Goal: Information Seeking & Learning: Check status

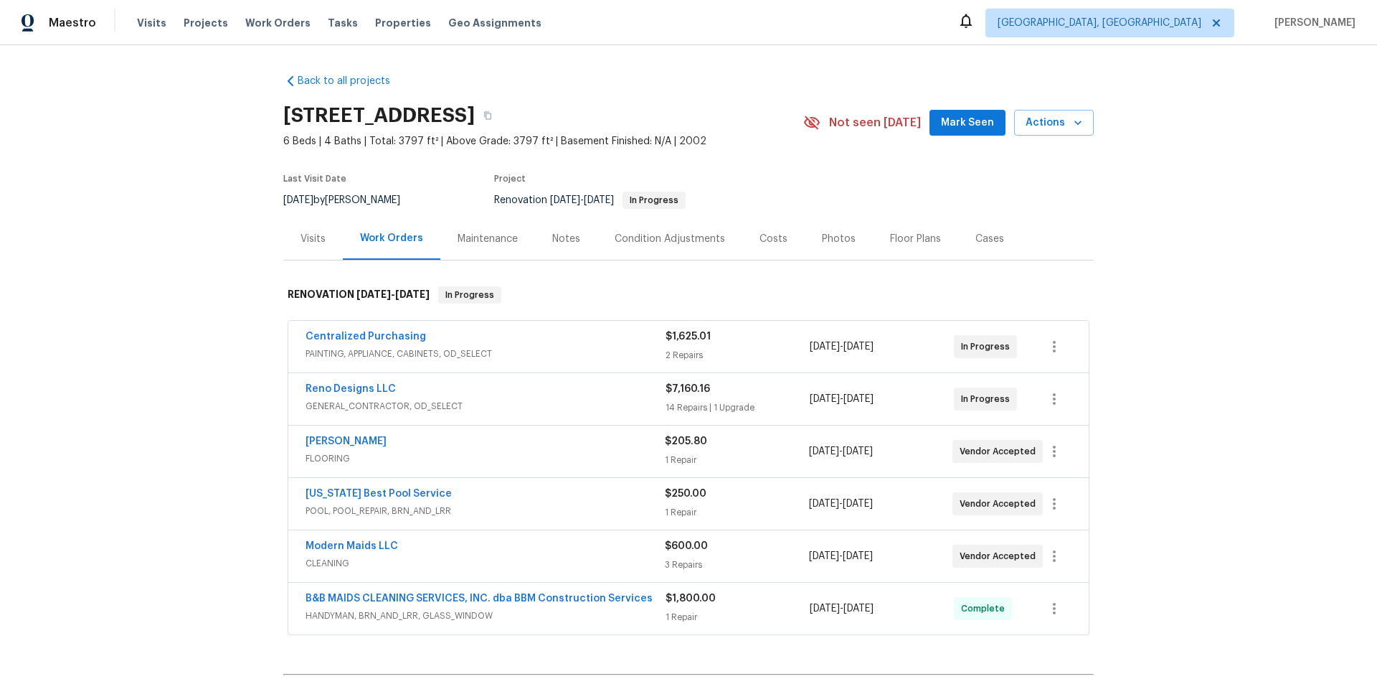
click at [171, 340] on div "Back to all projects 209 Old Gate Ln, Sunnyvale, TX 75182 6 Beds | 4 Baths | To…" at bounding box center [688, 364] width 1377 height 638
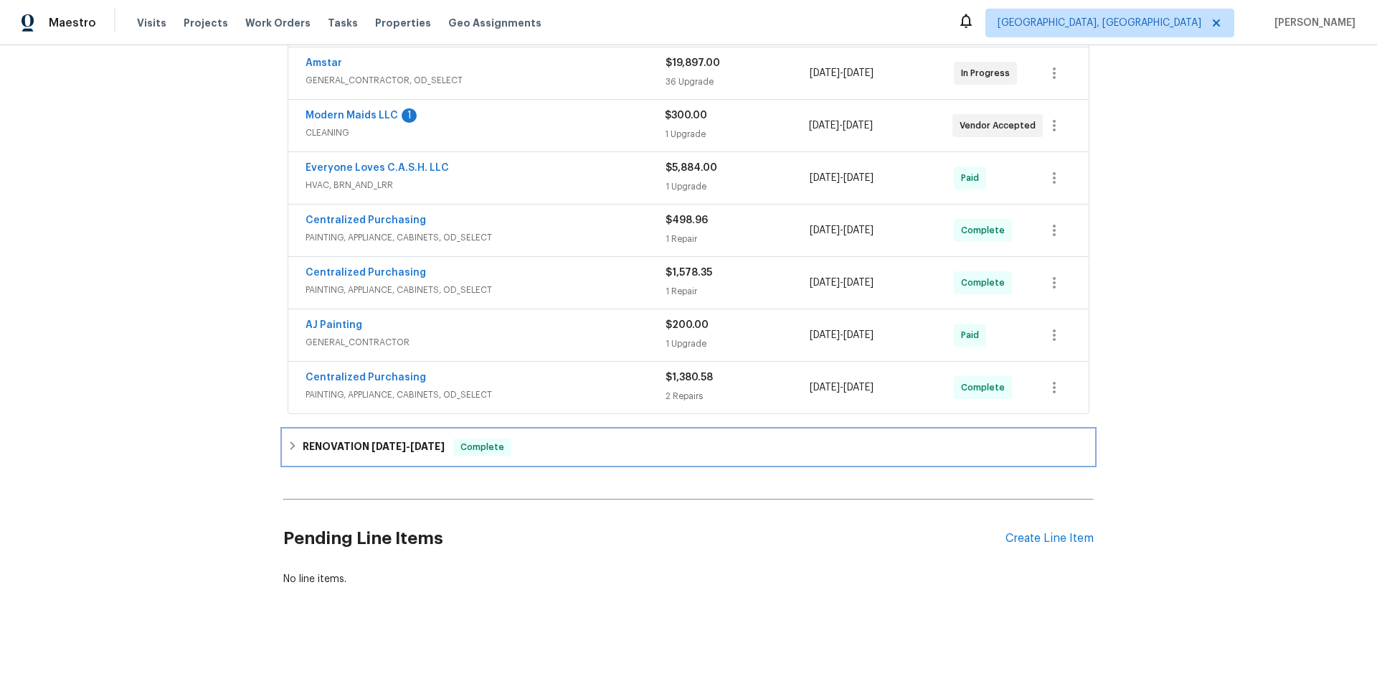
click at [307, 440] on h6 "RENOVATION 7/18/25 - 7/25/25" at bounding box center [374, 446] width 142 height 17
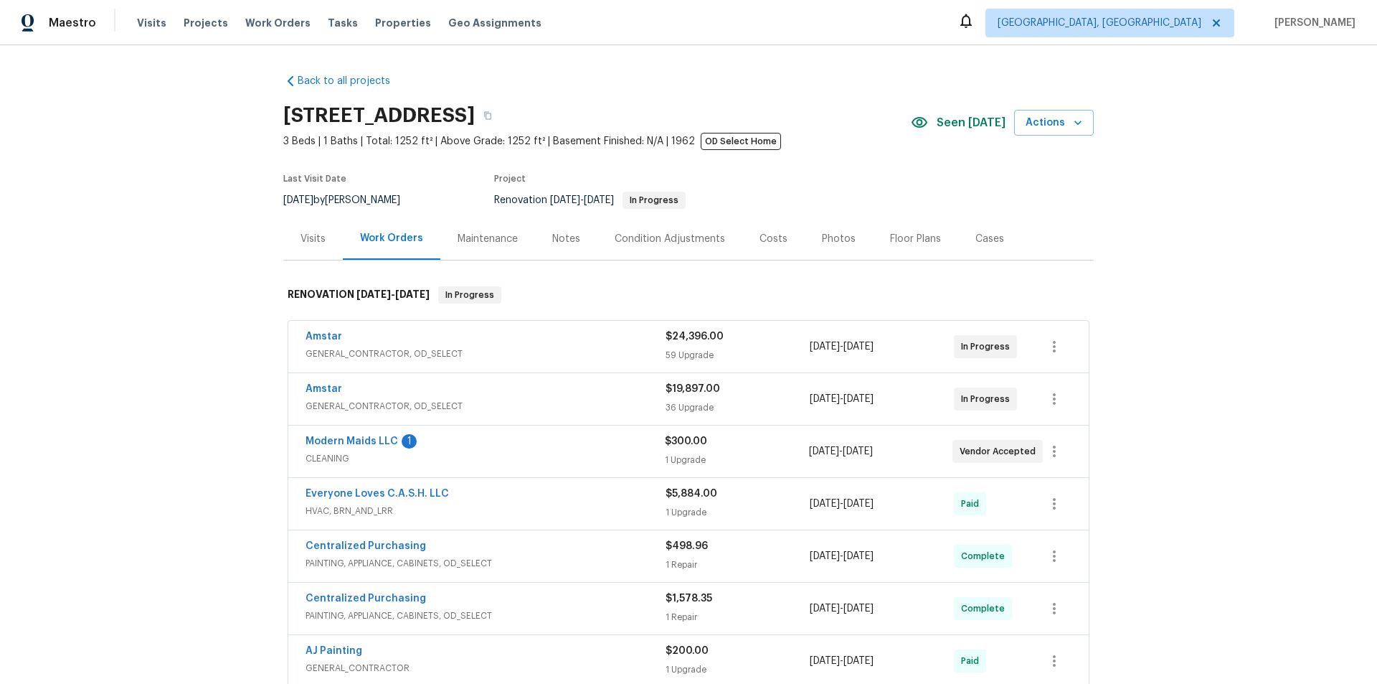
click at [195, 333] on div "Back to all projects 2813 E 15th St, Plano, TX 75074 3 Beds | 1 Baths | Total: …" at bounding box center [688, 364] width 1377 height 638
click at [147, 268] on div "Back to all projects 2813 E 15th St, Plano, TX 75074 3 Beds | 1 Baths | Total: …" at bounding box center [688, 364] width 1377 height 638
click at [197, 295] on div "Back to all projects 2813 E 15th St, Plano, TX 75074 3 Beds | 1 Baths | Total: …" at bounding box center [688, 364] width 1377 height 638
click at [232, 292] on div "Back to all projects 2813 E 15th St, Plano, TX 75074 3 Beds | 1 Baths | Total: …" at bounding box center [688, 364] width 1377 height 638
click at [171, 376] on div "Back to all projects 2813 E 15th St, Plano, TX 75074 3 Beds | 1 Baths | Total: …" at bounding box center [688, 364] width 1377 height 638
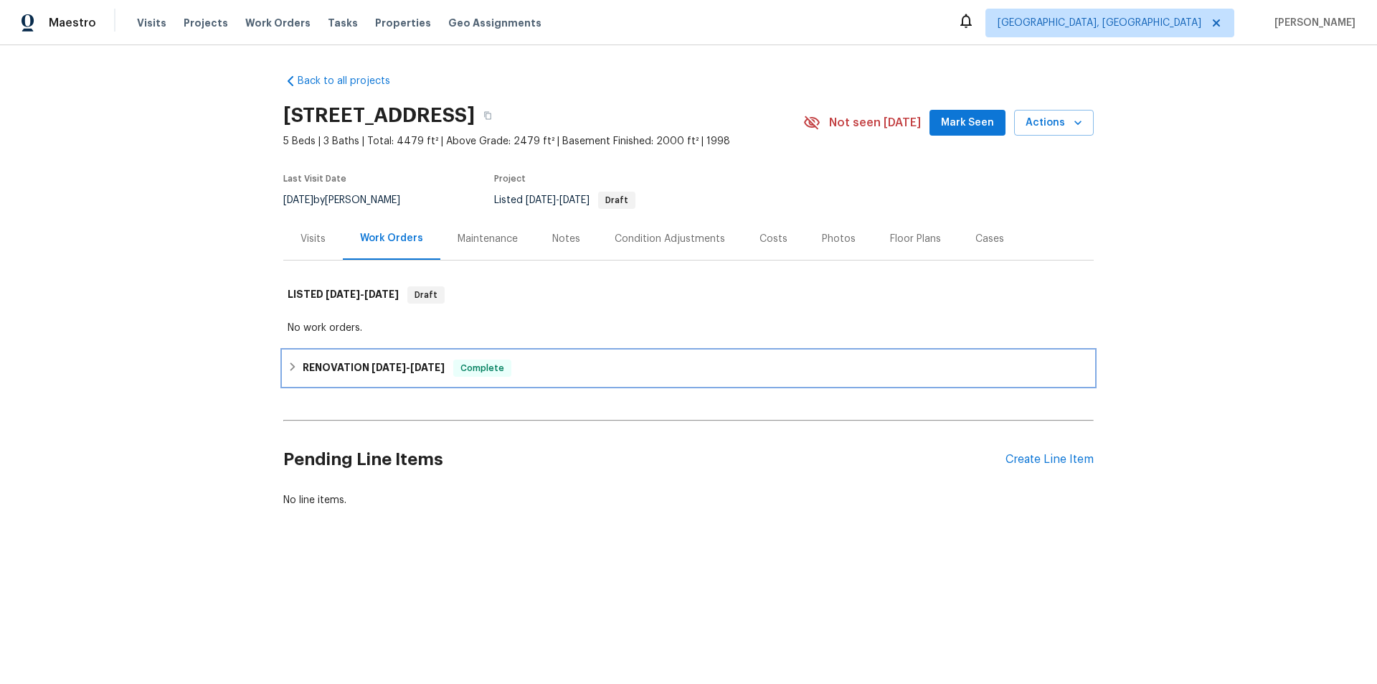
click at [296, 369] on div "RENOVATION [DATE] - [DATE] Complete" at bounding box center [689, 367] width 802 height 17
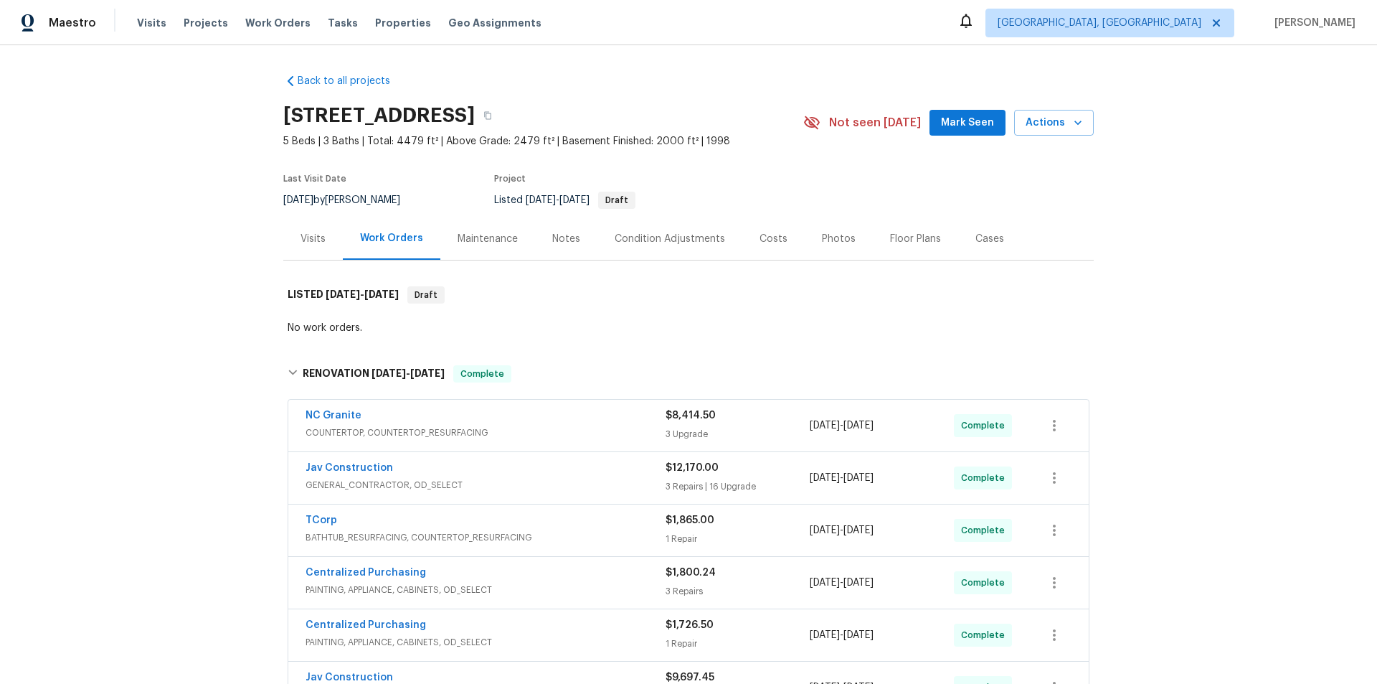
click at [187, 309] on div "Back to all projects [STREET_ADDRESS] 5 Beds | 3 Baths | Total: 4479 ft² | Abov…" at bounding box center [688, 364] width 1377 height 638
click at [169, 321] on div "Back to all projects [STREET_ADDRESS] 5 Beds | 3 Baths | Total: 4479 ft² | Abov…" at bounding box center [688, 364] width 1377 height 638
click at [202, 205] on div "Back to all projects [STREET_ADDRESS] 5 Beds | 3 Baths | Total: 4479 ft² | Abov…" at bounding box center [688, 364] width 1377 height 638
click at [209, 265] on div "Back to all projects [STREET_ADDRESS] 5 Beds | 3 Baths | Total: 4479 ft² | Abov…" at bounding box center [688, 364] width 1377 height 638
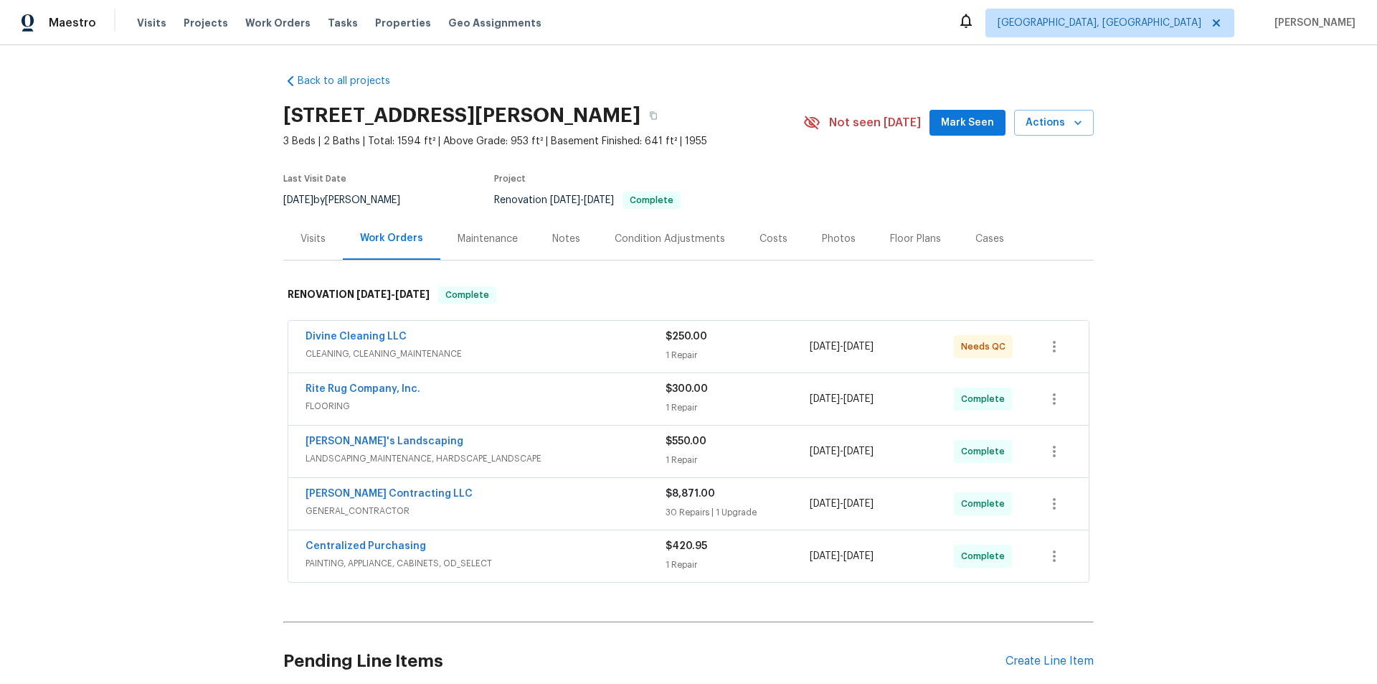
click at [191, 238] on div "Back to all projects 4227 Coolidge Ave, Lincoln Park, MI 48146 3 Beds | 2 Baths…" at bounding box center [688, 364] width 1377 height 638
click at [136, 313] on div "Back to all projects 4227 Coolidge Ave, Lincoln Park, MI 48146 3 Beds | 2 Baths…" at bounding box center [688, 364] width 1377 height 638
click at [135, 443] on div "Back to all projects 4227 Coolidge Ave, Lincoln Park, MI 48146 3 Beds | 2 Baths…" at bounding box center [688, 364] width 1377 height 638
click at [171, 300] on div "Back to all projects 4227 Coolidge Ave, Lincoln Park, MI 48146 3 Beds | 2 Baths…" at bounding box center [688, 364] width 1377 height 638
click at [189, 253] on div "Back to all projects 4227 Coolidge Ave, Lincoln Park, MI 48146 3 Beds | 2 Baths…" at bounding box center [688, 364] width 1377 height 638
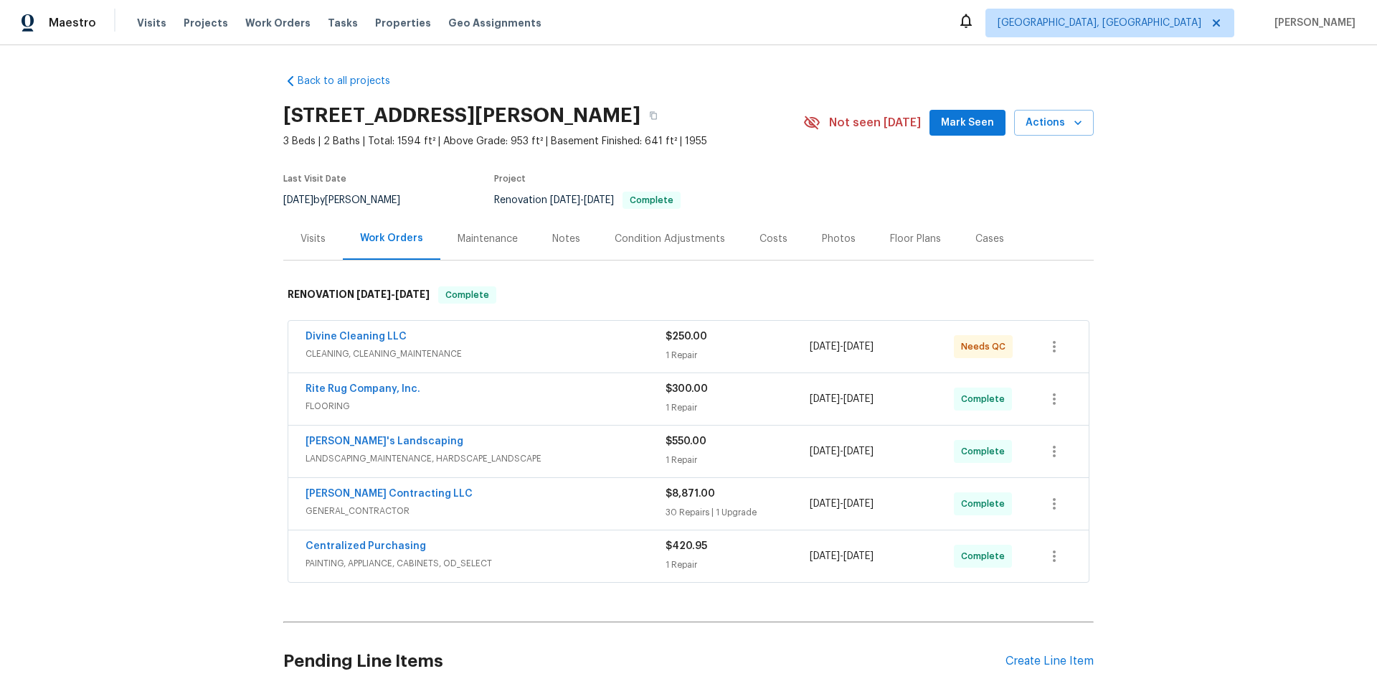
click at [200, 207] on div "Back to all projects 4227 Coolidge Ave, Lincoln Park, MI 48146 3 Beds | 2 Baths…" at bounding box center [688, 364] width 1377 height 638
click at [211, 273] on div "Back to all projects 4227 Coolidge Ave, Lincoln Park, MI 48146 3 Beds | 2 Baths…" at bounding box center [688, 364] width 1377 height 638
click at [214, 379] on div "Back to all projects 4227 Coolidge Ave, Lincoln Park, MI 48146 3 Beds | 2 Baths…" at bounding box center [688, 364] width 1377 height 638
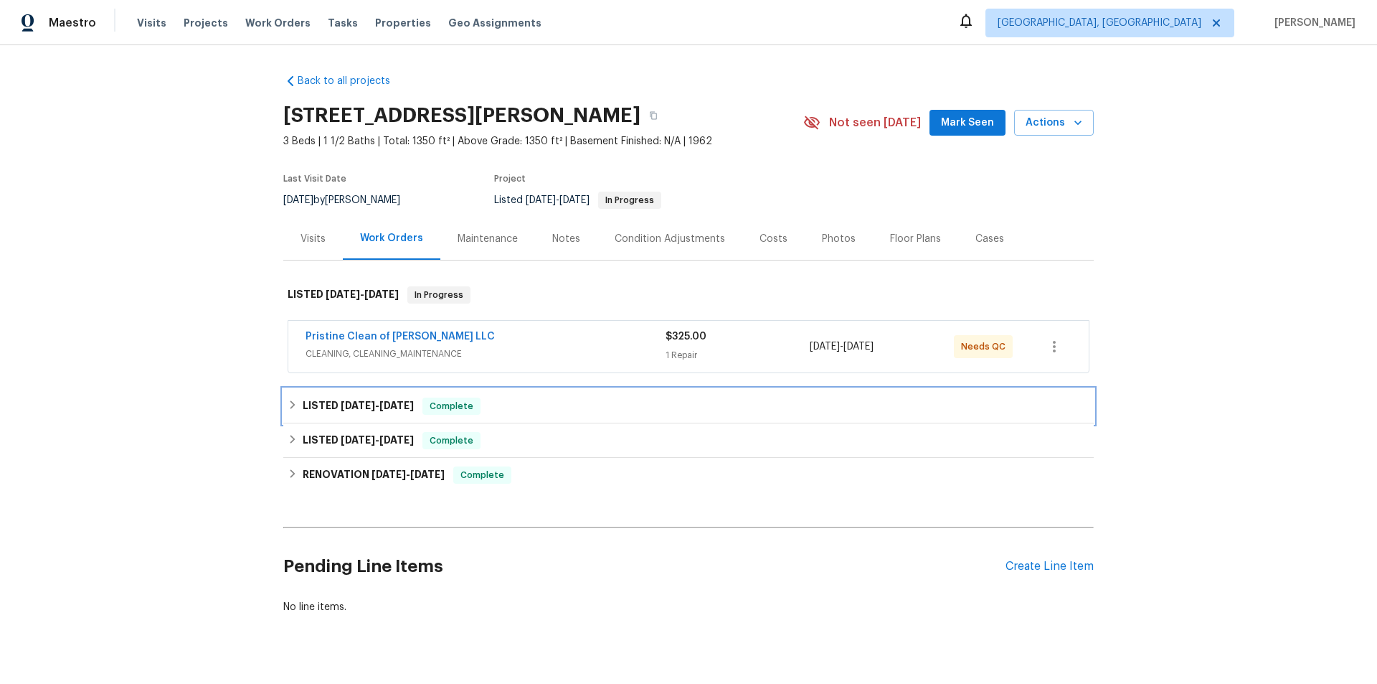
click at [328, 392] on div "LISTED 9/3/25 - 9/5/25 Complete" at bounding box center [688, 406] width 811 height 34
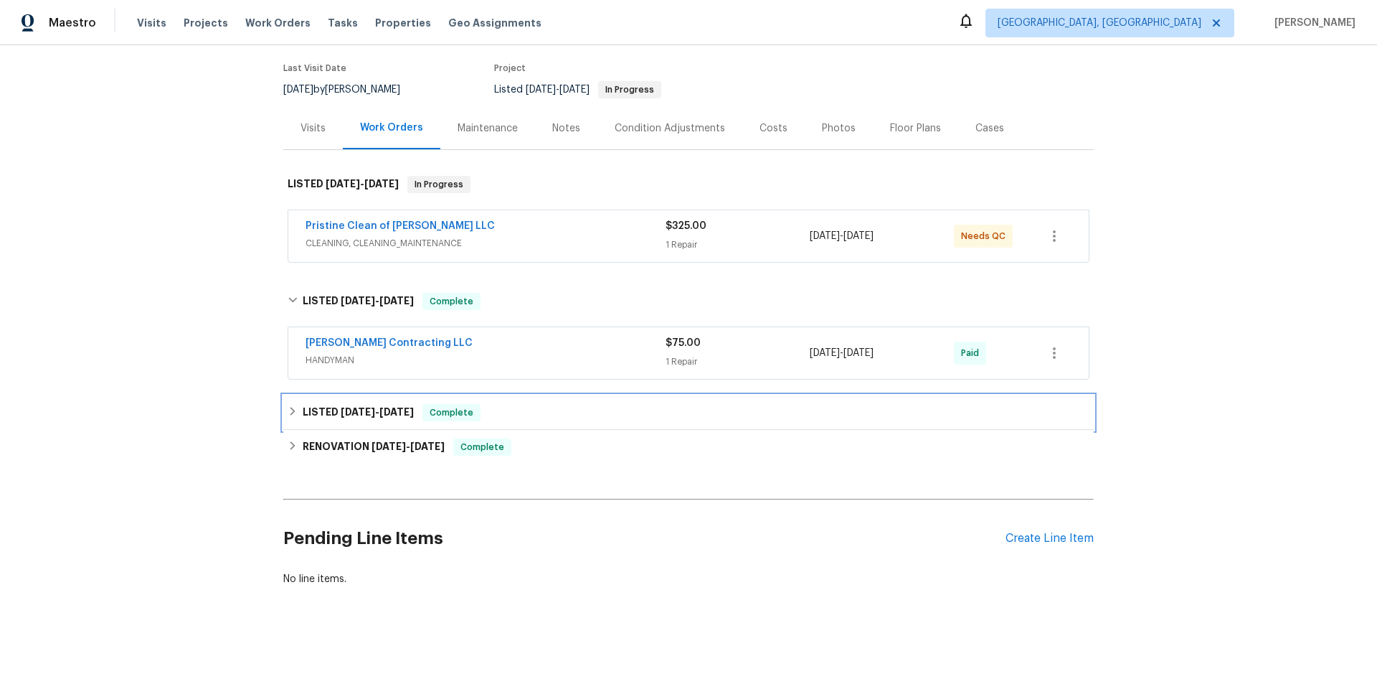
drag, startPoint x: 341, startPoint y: 394, endPoint x: 351, endPoint y: 427, distance: 34.5
click at [341, 395] on div "LISTED 8/1/25 - 8/2/25 Complete" at bounding box center [688, 412] width 811 height 34
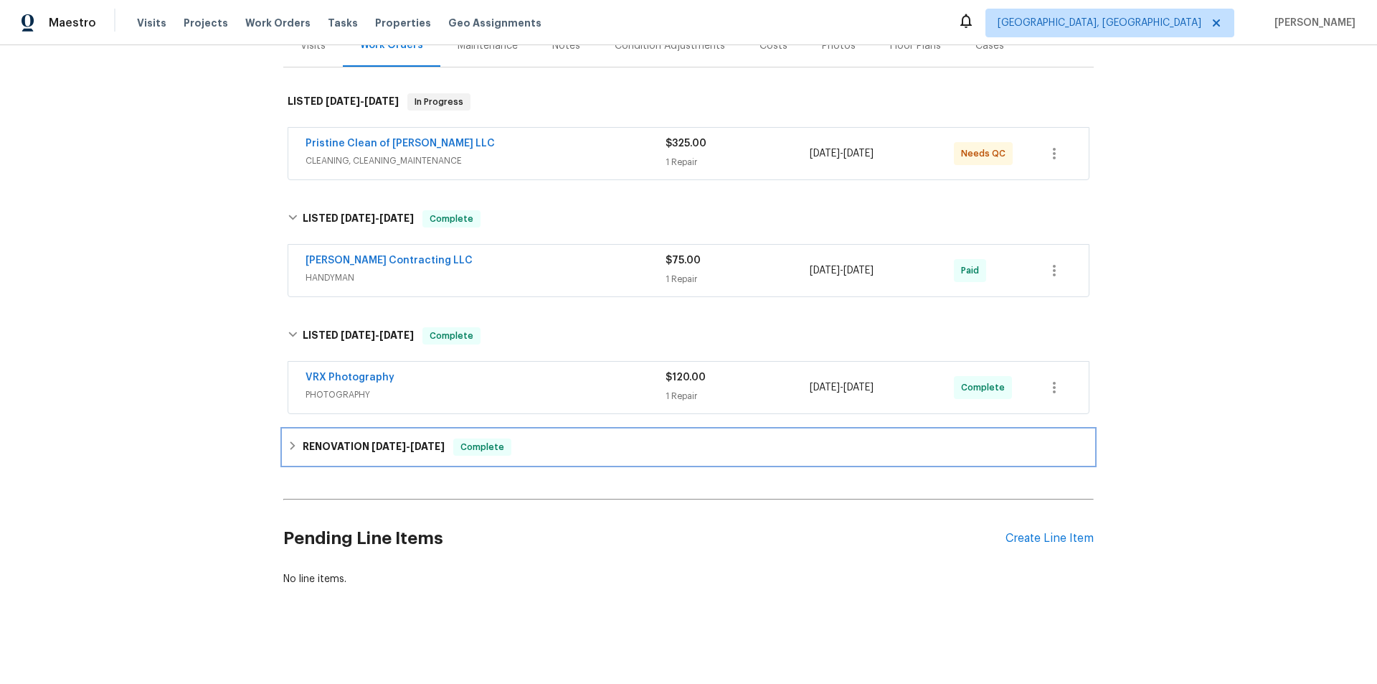
click at [352, 438] on h6 "RENOVATION 7/23/25 - 7/30/25" at bounding box center [374, 446] width 142 height 17
